Goal: Communication & Community: Answer question/provide support

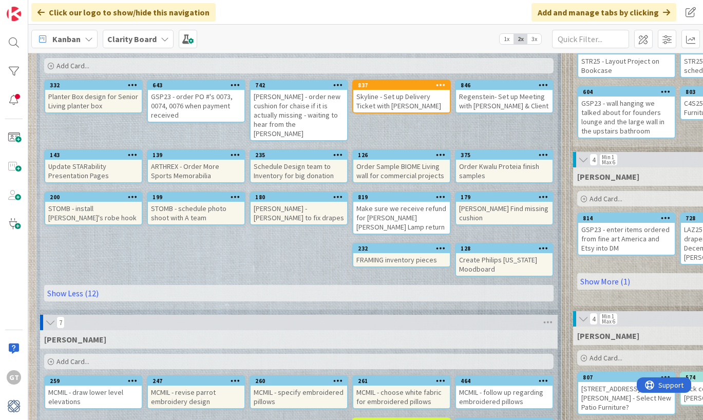
scroll to position [116, 0]
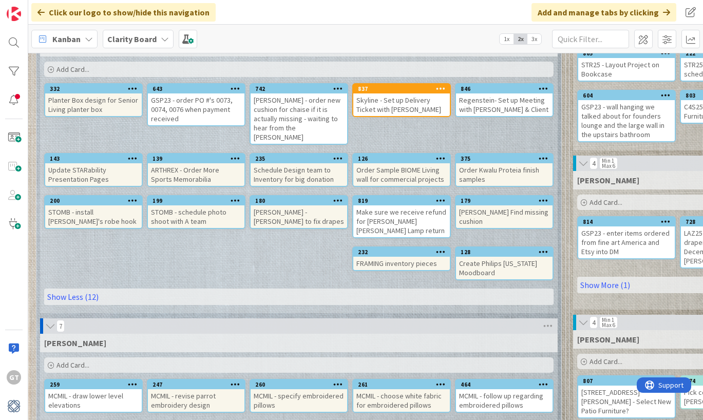
click at [293, 120] on div "[PERSON_NAME] - order new cushion for chaise if it is actually missing - waitin…" at bounding box center [298, 118] width 96 height 50
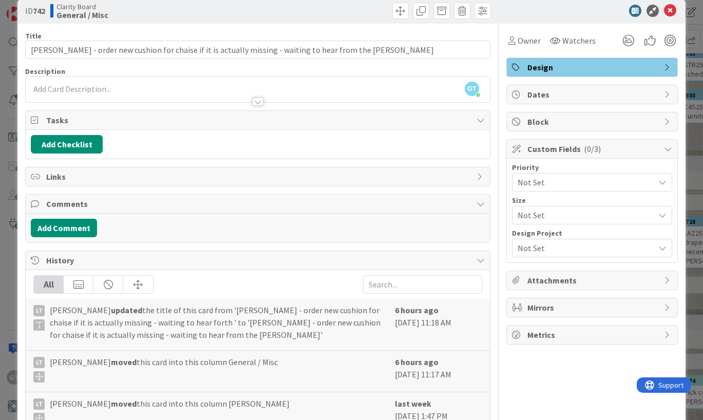
scroll to position [15, 0]
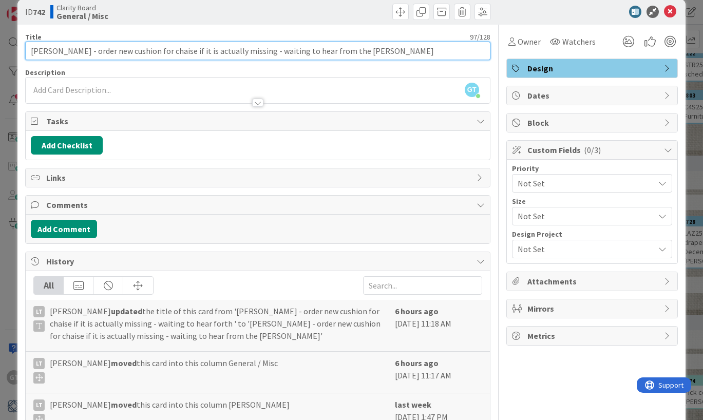
click at [377, 54] on input "[PERSON_NAME] - order new cushion for chaise if it is actually missing - waitin…" at bounding box center [257, 51] width 465 height 18
click at [349, 52] on input "[PERSON_NAME] - order new cushion for chaise if it is actually missing - waitin…" at bounding box center [257, 51] width 465 height 18
type input "[PERSON_NAME] - order new cushion for chaise if it is actually missing - waitin…"
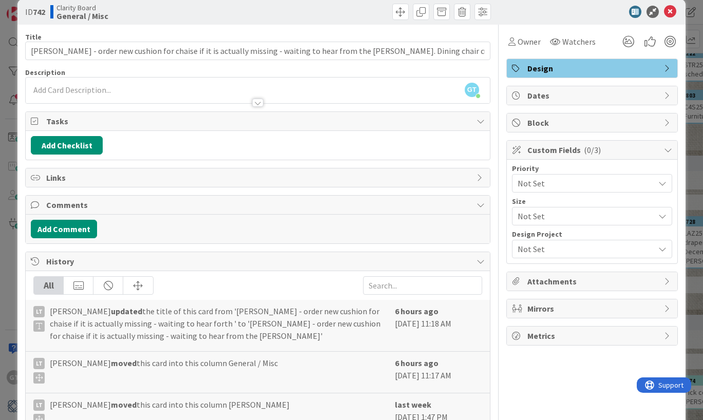
click at [669, 11] on icon at bounding box center [670, 12] width 12 height 12
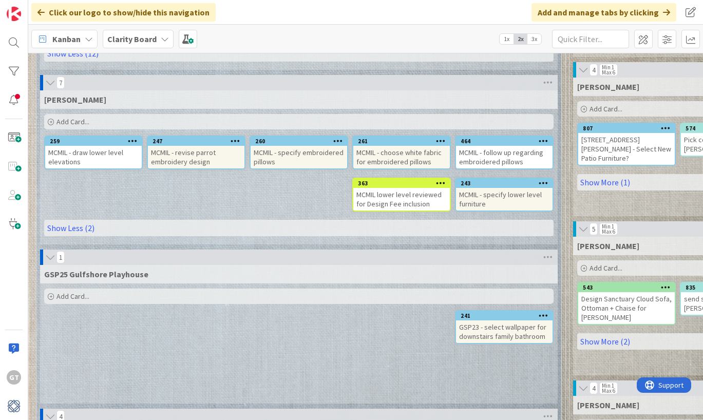
scroll to position [371, 0]
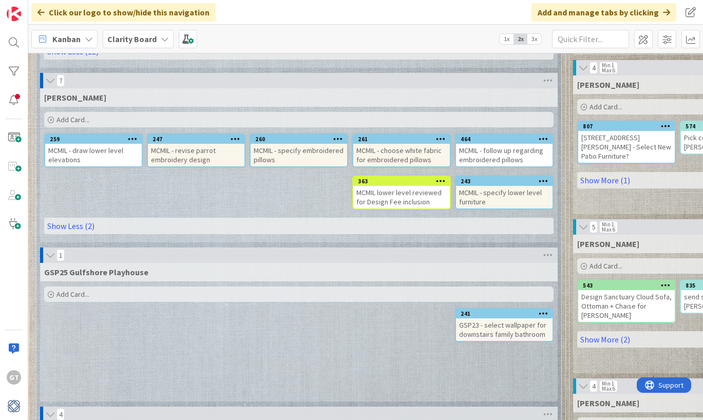
click at [547, 177] on icon at bounding box center [543, 180] width 10 height 7
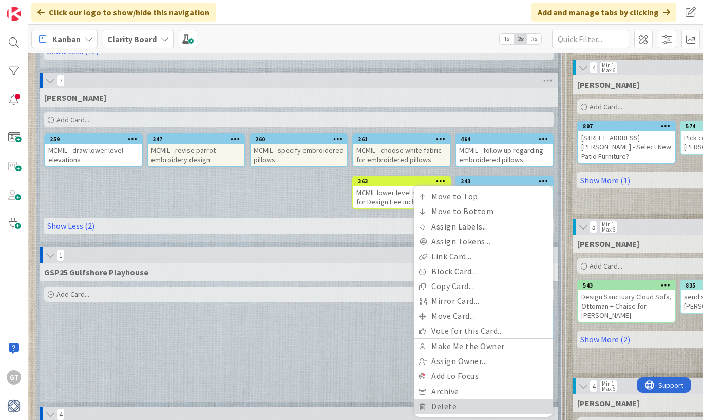
click at [448, 399] on link "Delete" at bounding box center [483, 406] width 139 height 15
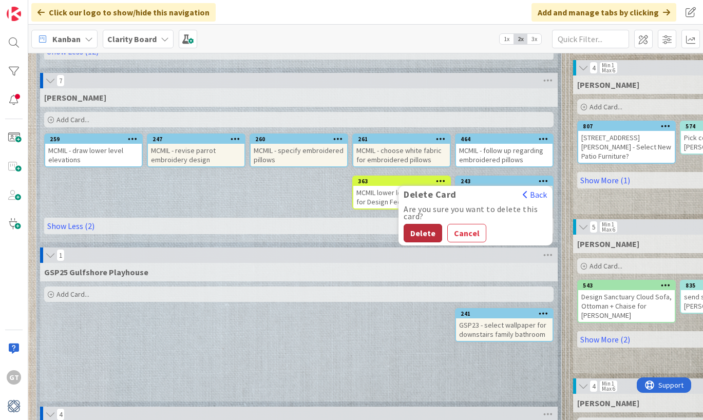
click at [430, 224] on button "Delete" at bounding box center [422, 233] width 38 height 18
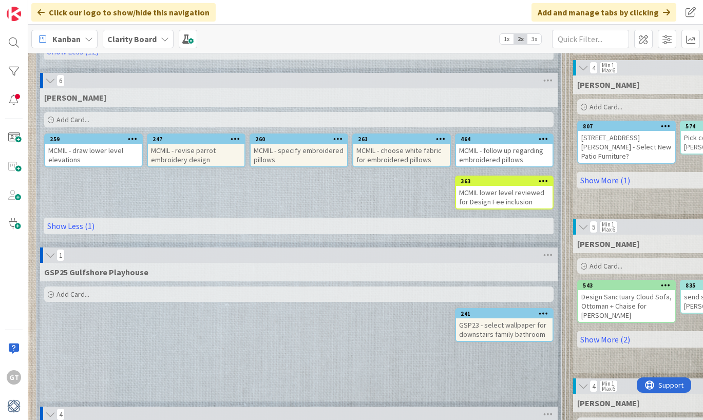
click at [130, 135] on icon at bounding box center [133, 138] width 10 height 7
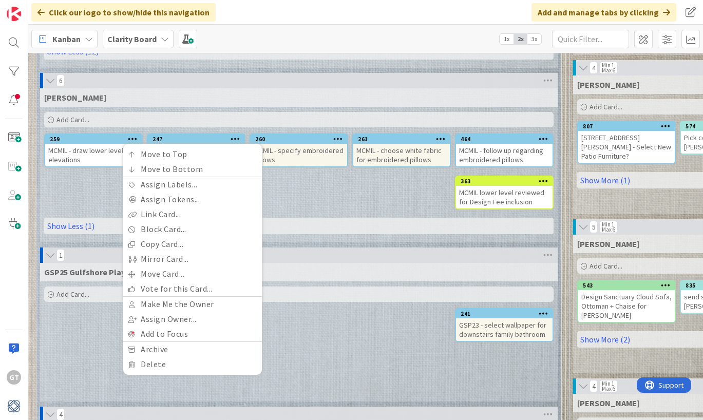
click at [101, 144] on div "MCMIL - draw lower level elevations" at bounding box center [93, 155] width 96 height 23
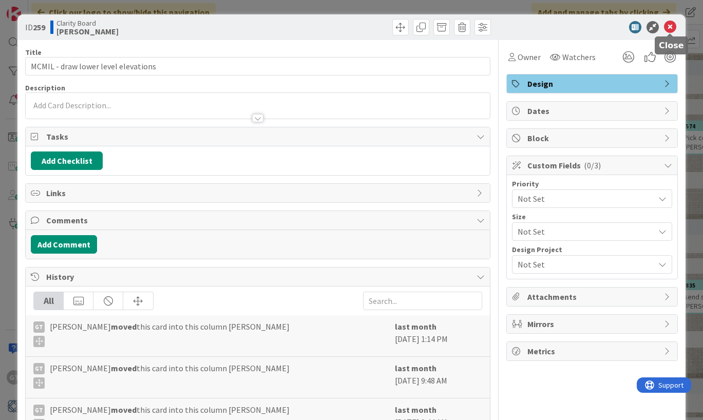
click at [669, 28] on icon at bounding box center [670, 27] width 12 height 12
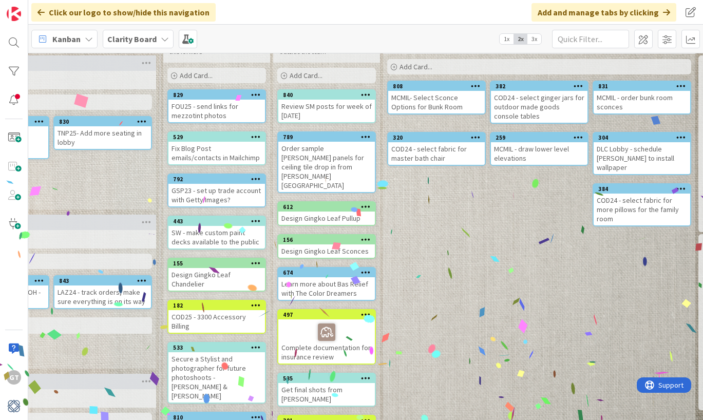
scroll to position [49, 1053]
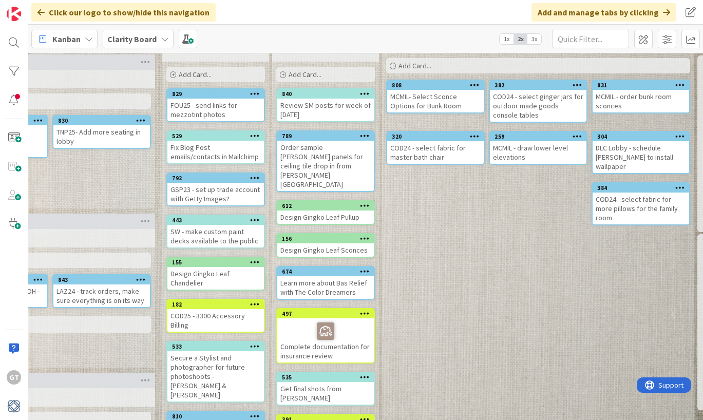
click at [644, 152] on div "DLC Lobby - schedule [PERSON_NAME] to install wallpaper" at bounding box center [640, 157] width 96 height 32
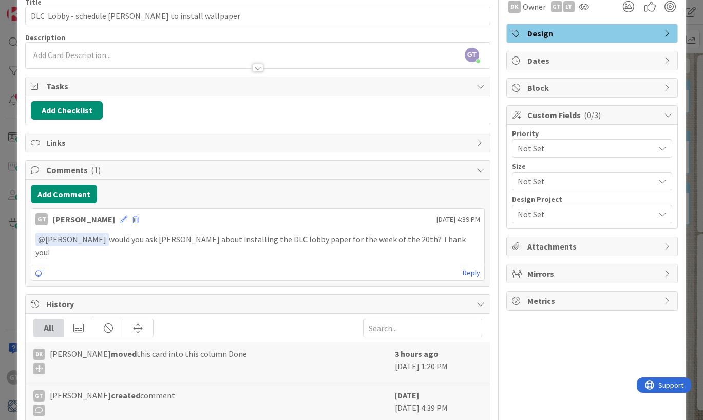
scroll to position [23, 0]
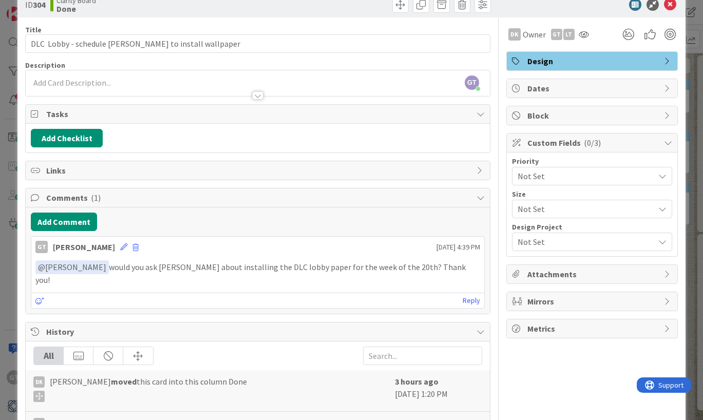
click at [426, 266] on p "﻿ @ [PERSON_NAME] ﻿ would you ask [PERSON_NAME] about installing the DLC lobby …" at bounding box center [257, 272] width 444 height 25
click at [468, 294] on link "Reply" at bounding box center [470, 300] width 17 height 13
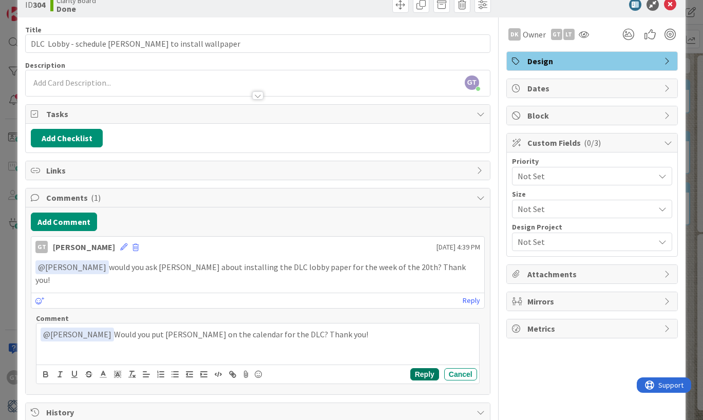
click at [418, 368] on button "Reply" at bounding box center [424, 374] width 29 height 12
